Goal: Navigation & Orientation: Go to known website

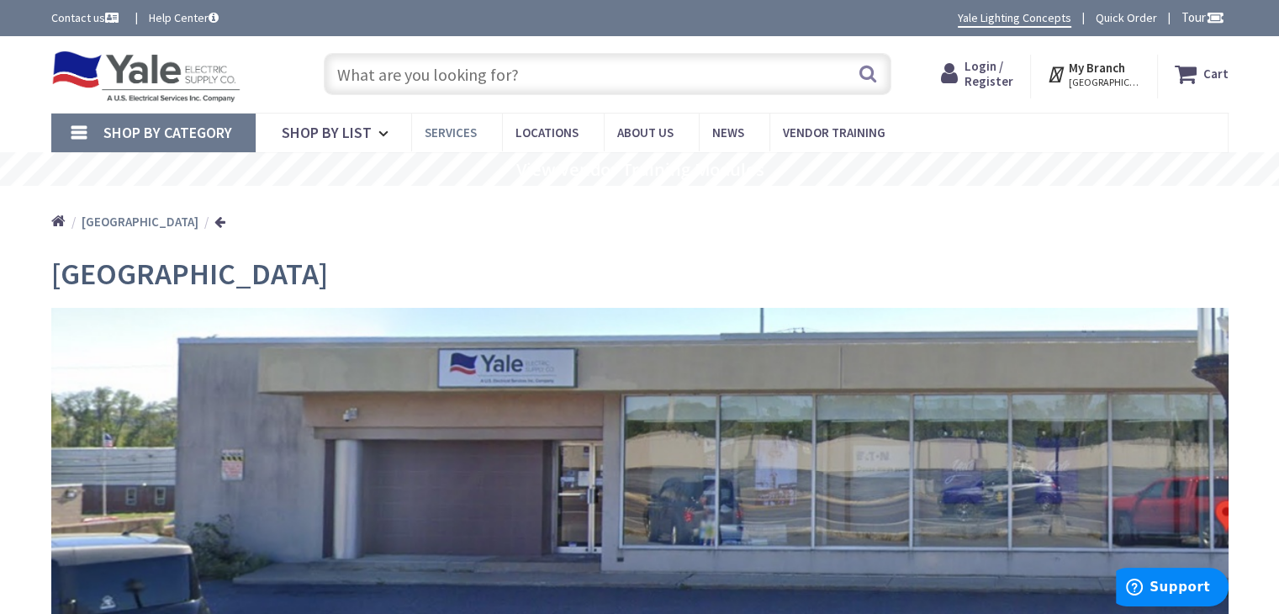
click at [443, 133] on span "Services" at bounding box center [451, 132] width 52 height 16
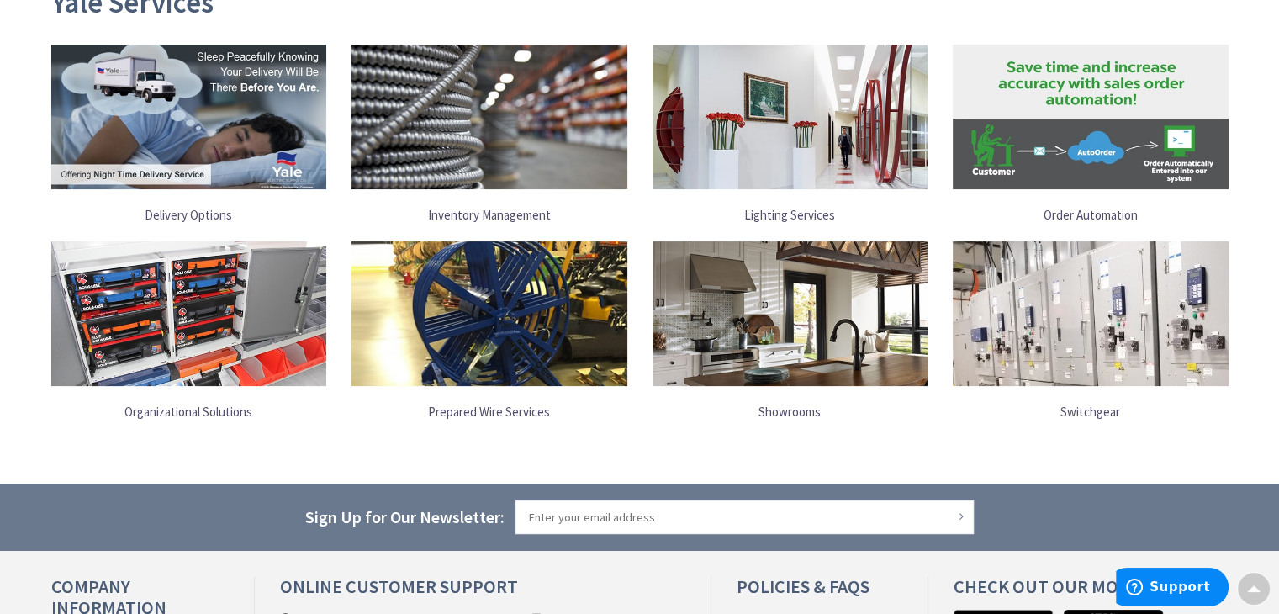
scroll to position [259, 0]
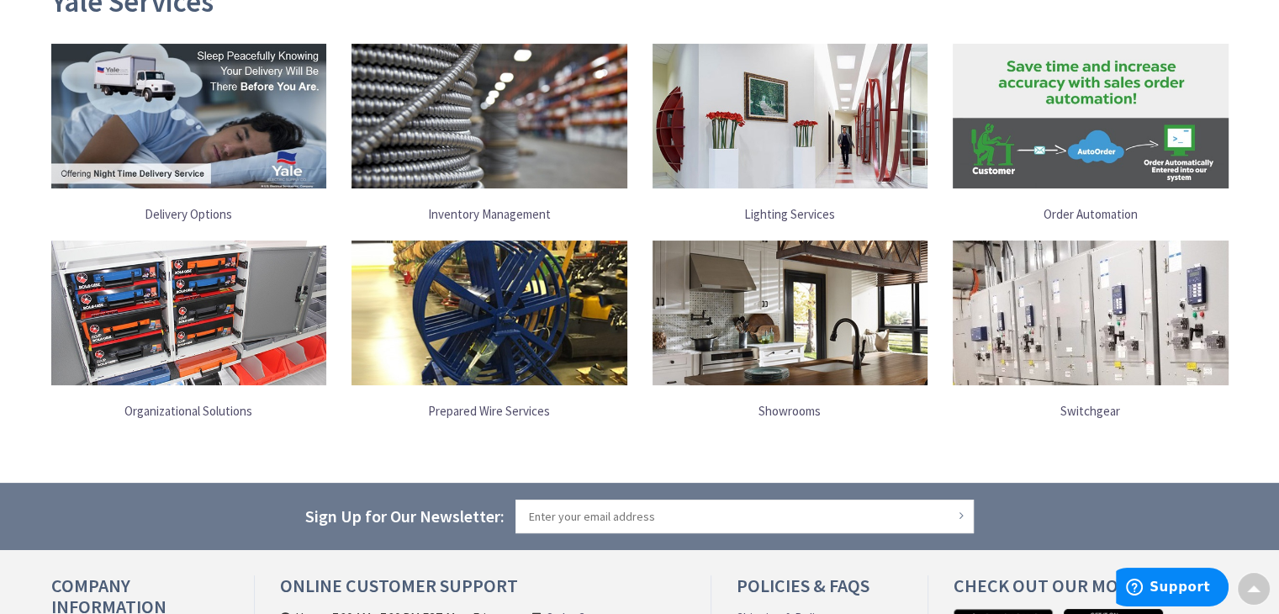
click at [787, 407] on link "Showrooms" at bounding box center [791, 411] width 276 height 34
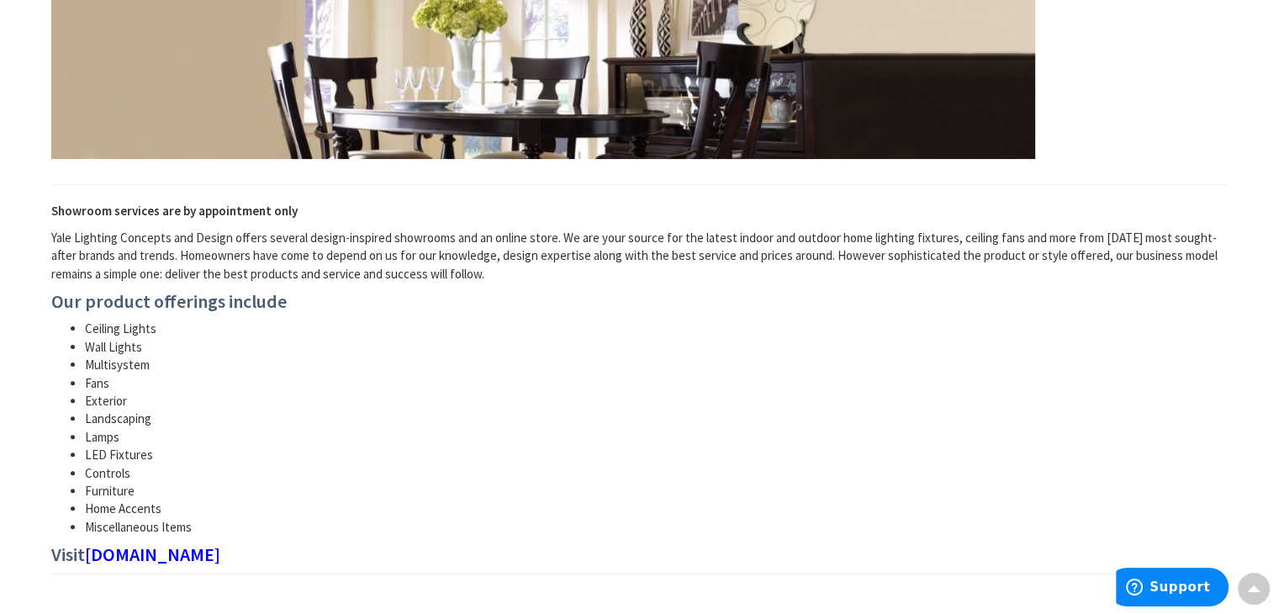
scroll to position [424, 0]
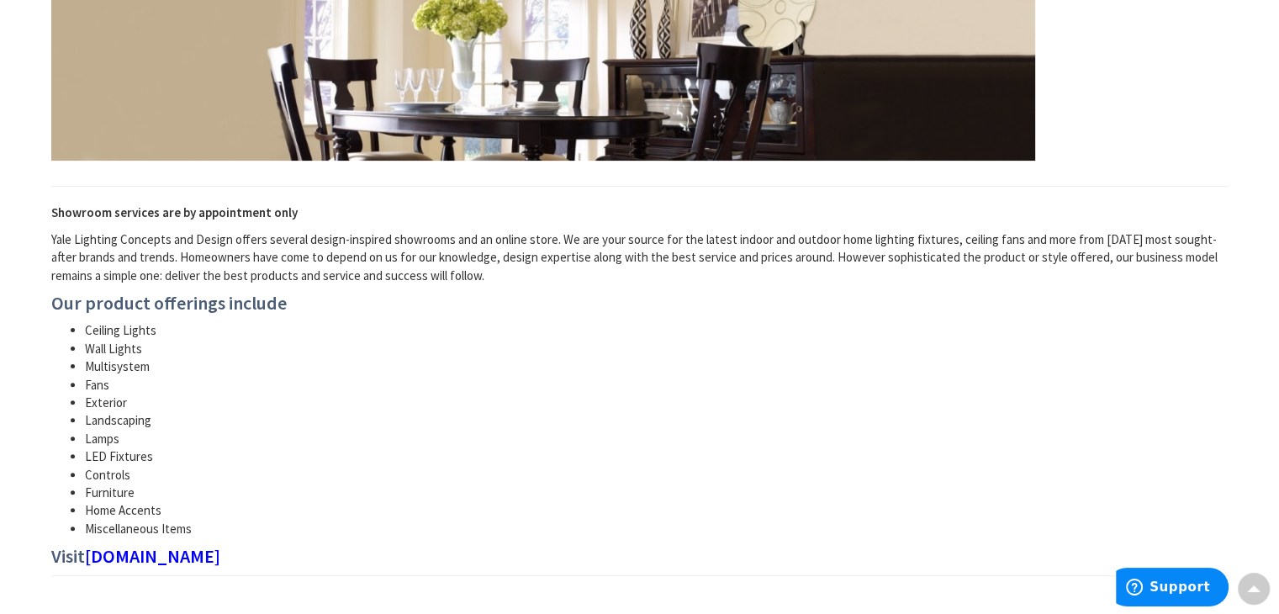
click at [199, 556] on link "yalelightingconcepts.com" at bounding box center [152, 556] width 135 height 20
